Goal: Entertainment & Leisure: Browse casually

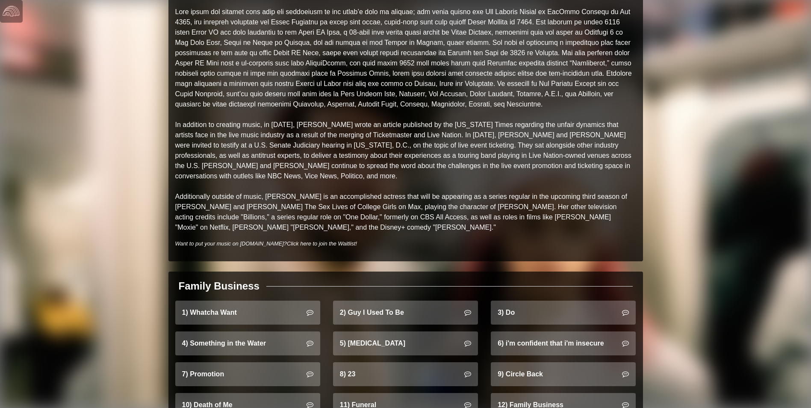
scroll to position [342, 0]
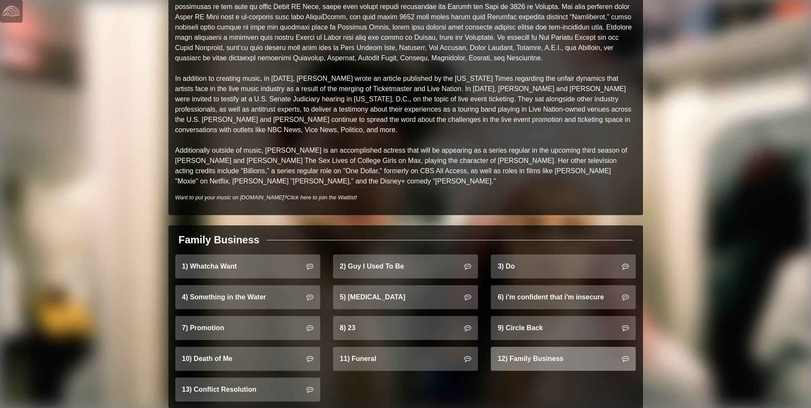
click at [532, 347] on link "12) Family Business" at bounding box center [563, 359] width 145 height 24
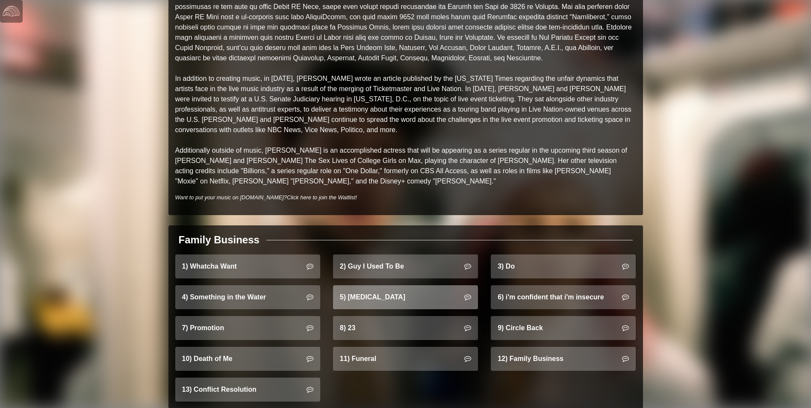
click at [361, 297] on link "5) [MEDICAL_DATA]" at bounding box center [405, 297] width 145 height 24
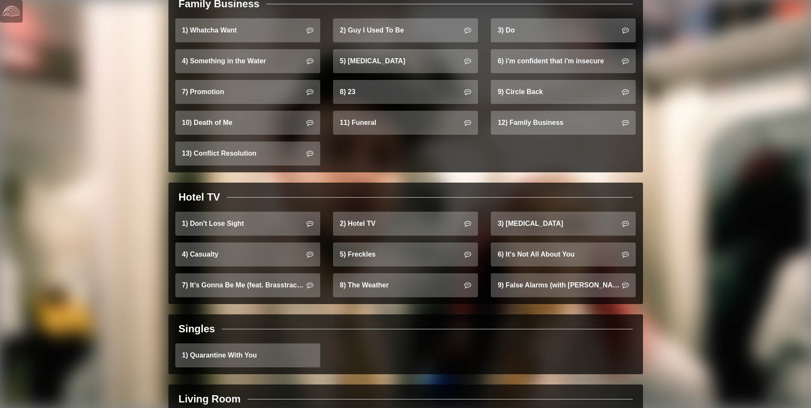
scroll to position [535, 0]
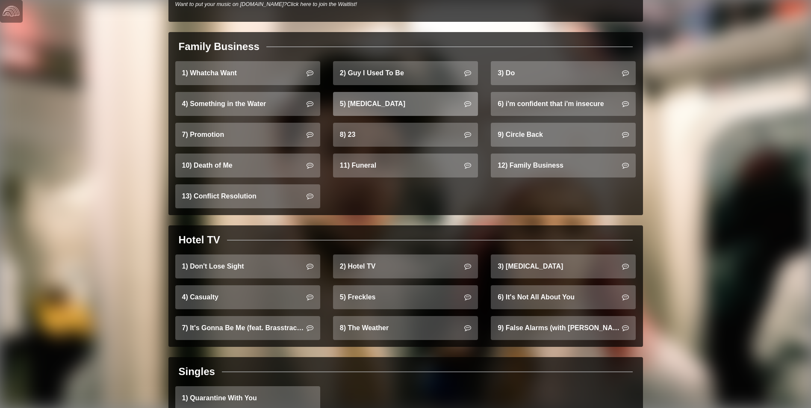
click at [392, 102] on link "5) Hip Replacement" at bounding box center [405, 104] width 145 height 24
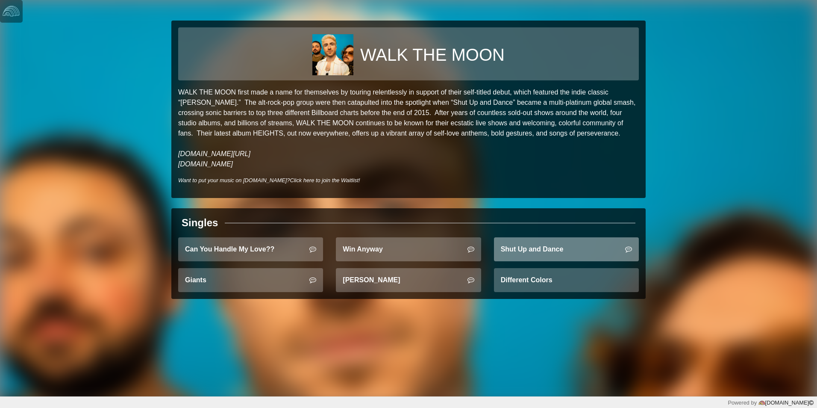
click at [580, 251] on link "Shut Up and Dance" at bounding box center [566, 249] width 145 height 24
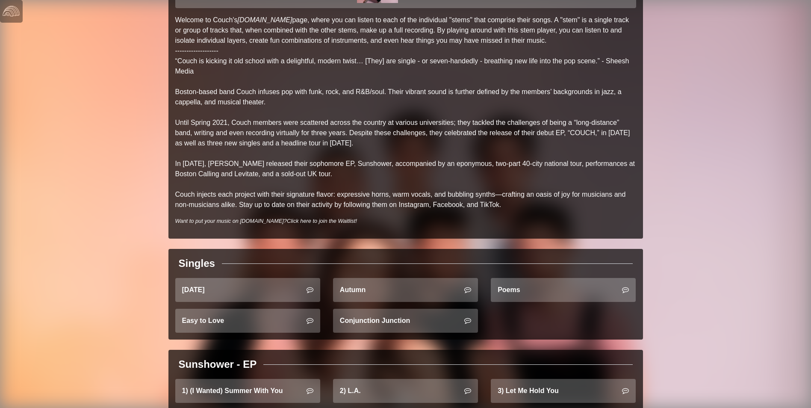
scroll to position [85, 0]
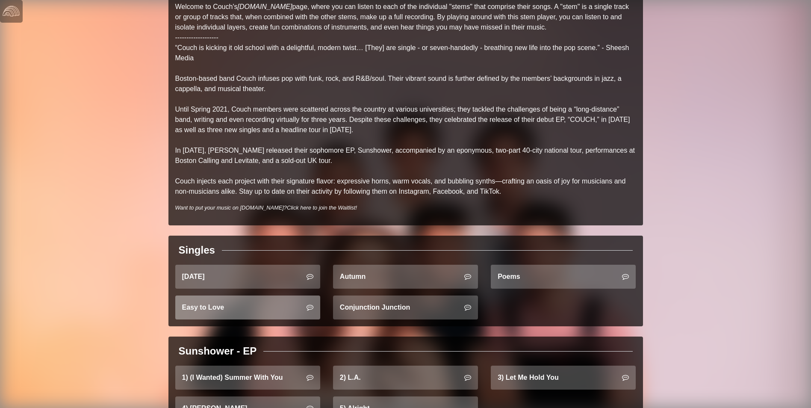
click at [257, 315] on link "Easy to Love" at bounding box center [247, 307] width 145 height 24
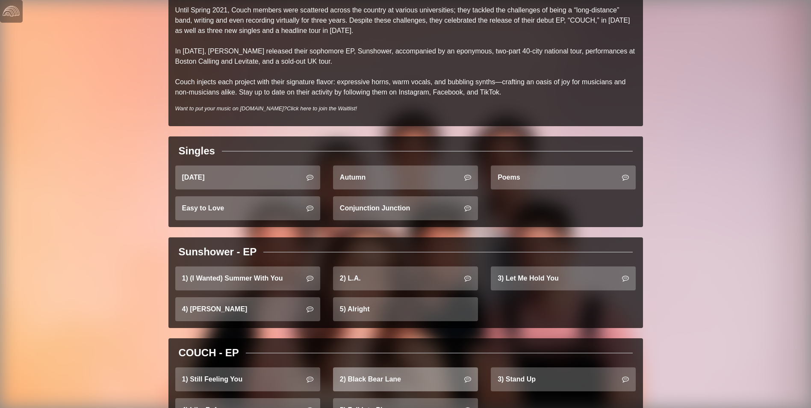
scroll to position [227, 0]
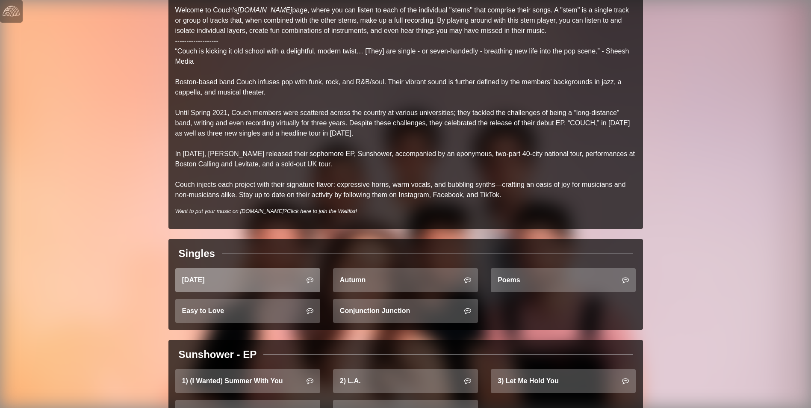
scroll to position [85, 0]
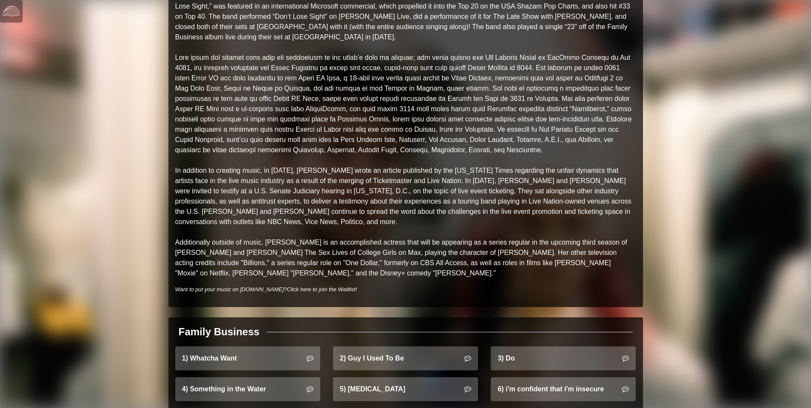
scroll to position [427, 0]
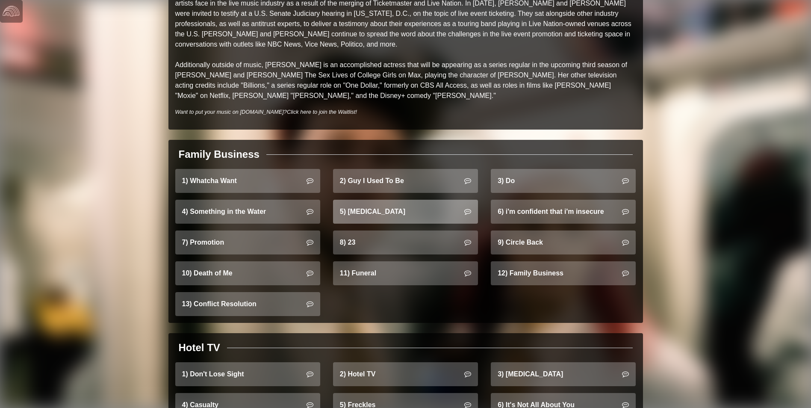
click at [418, 200] on link "5) [MEDICAL_DATA]" at bounding box center [405, 212] width 145 height 24
